Goal: Task Accomplishment & Management: Complete application form

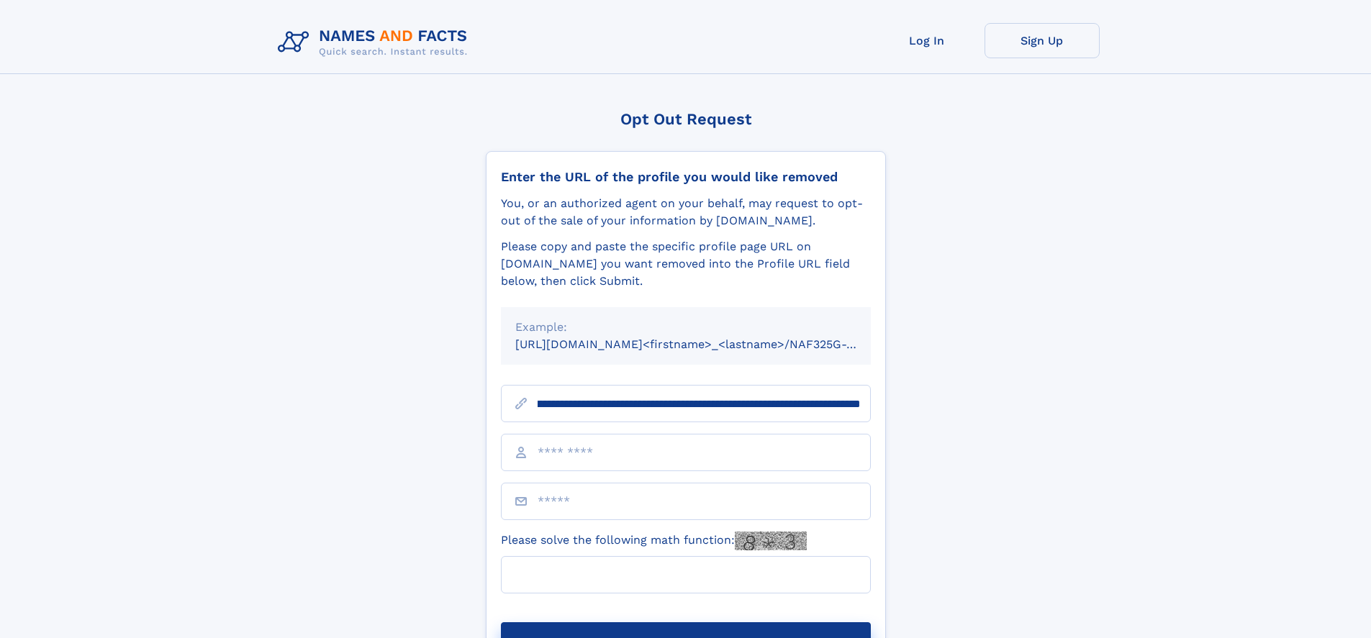
scroll to position [0, 168]
type input "**********"
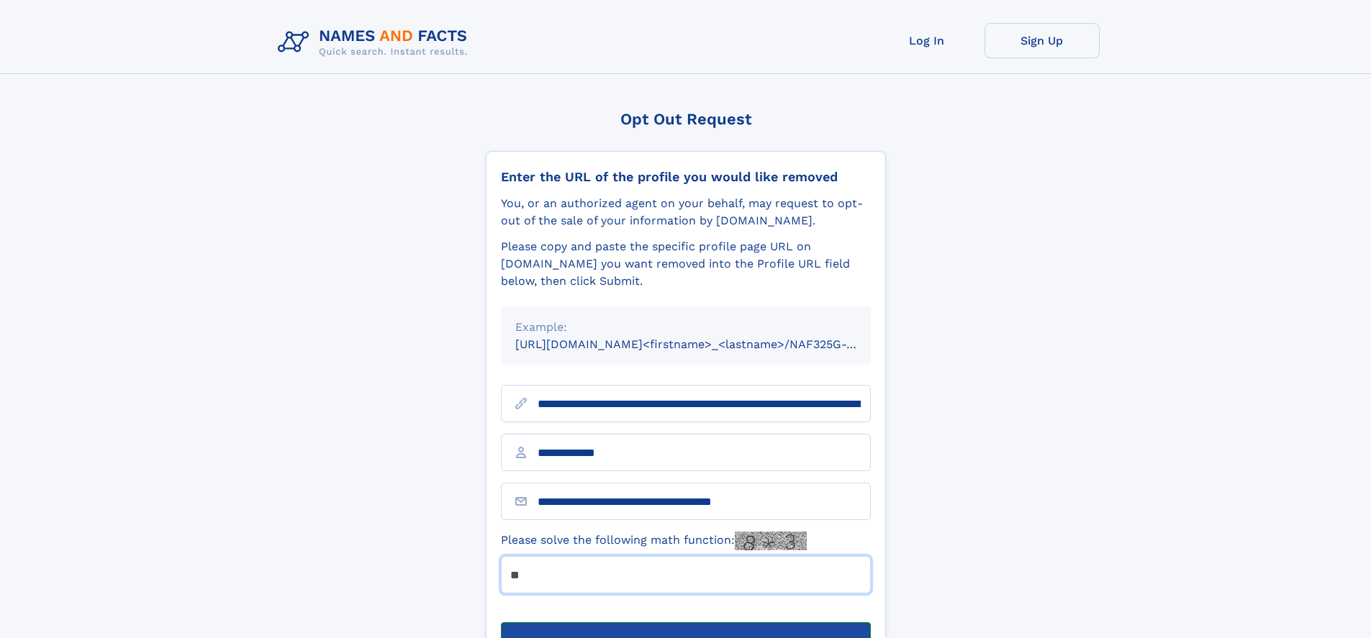
type input "**"
click at [685, 622] on button "Submit Opt Out Request" at bounding box center [686, 645] width 370 height 46
